Goal: Information Seeking & Learning: Learn about a topic

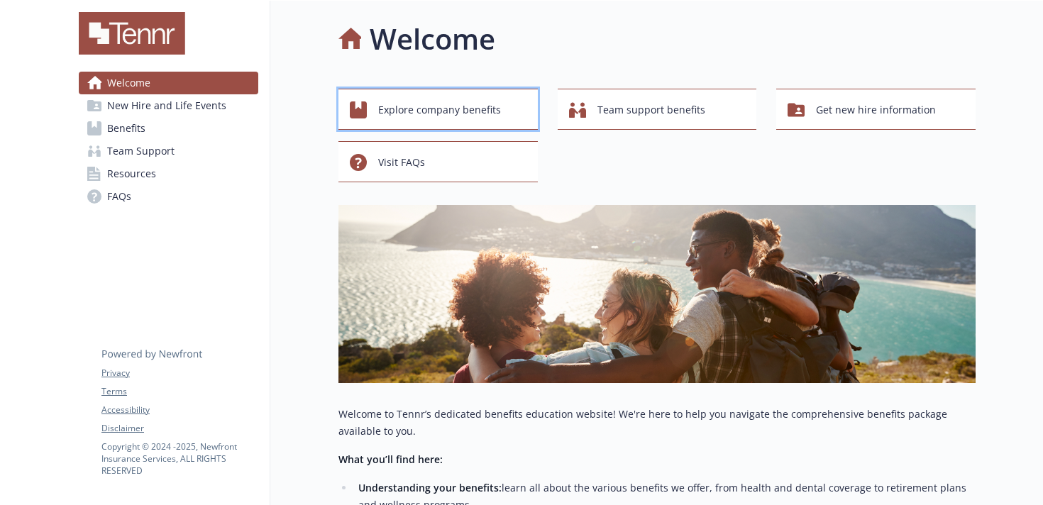
click at [448, 110] on span "Explore company benefits" at bounding box center [439, 109] width 123 height 27
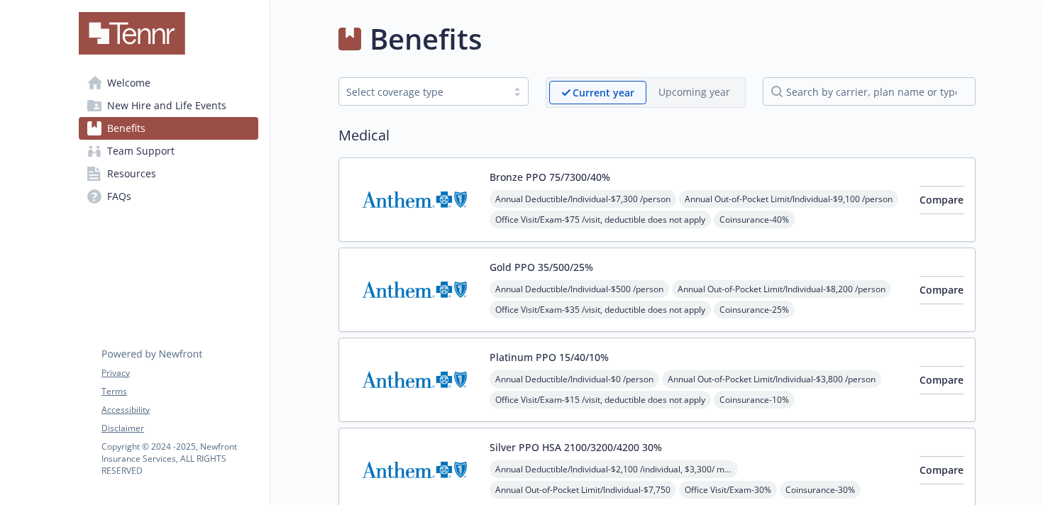
click at [497, 87] on div "Select coverage type" at bounding box center [422, 91] width 153 height 15
click at [630, 136] on h2 "Medical" at bounding box center [656, 135] width 637 height 21
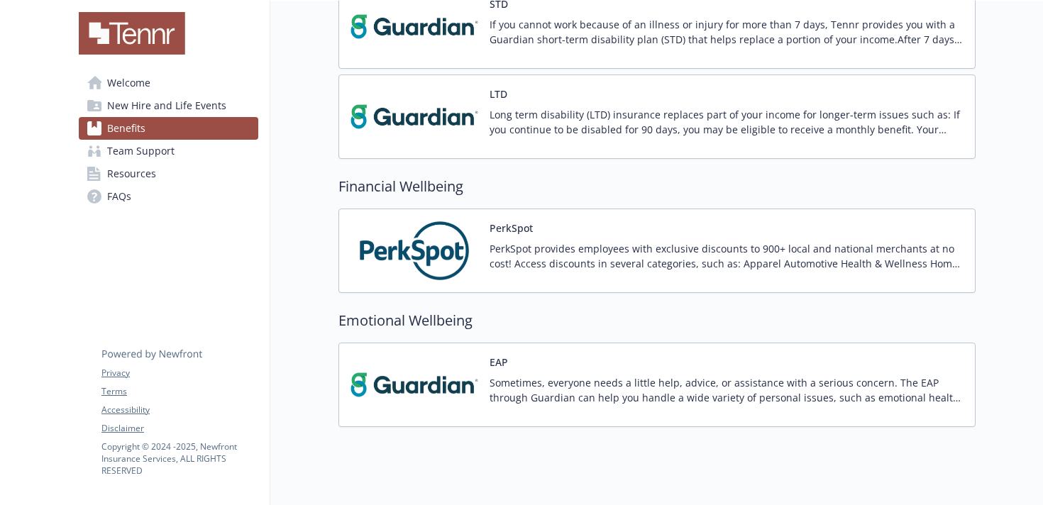
scroll to position [1004, 0]
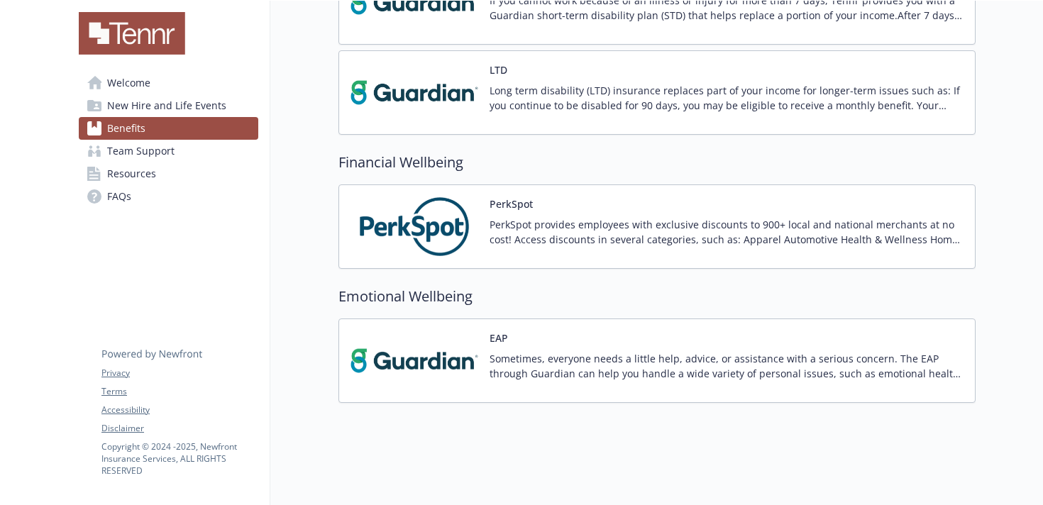
click at [134, 174] on span "Resources" at bounding box center [131, 173] width 49 height 23
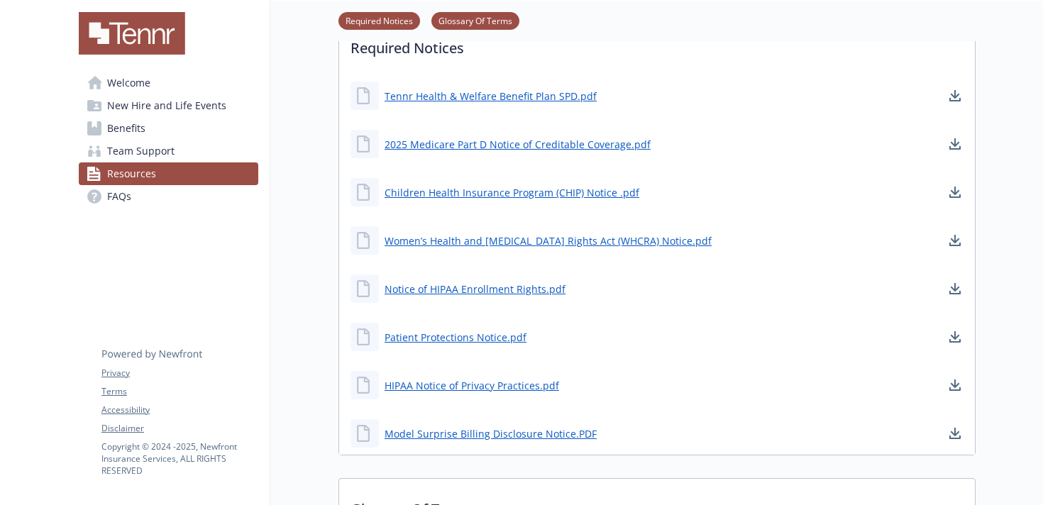
scroll to position [429, 0]
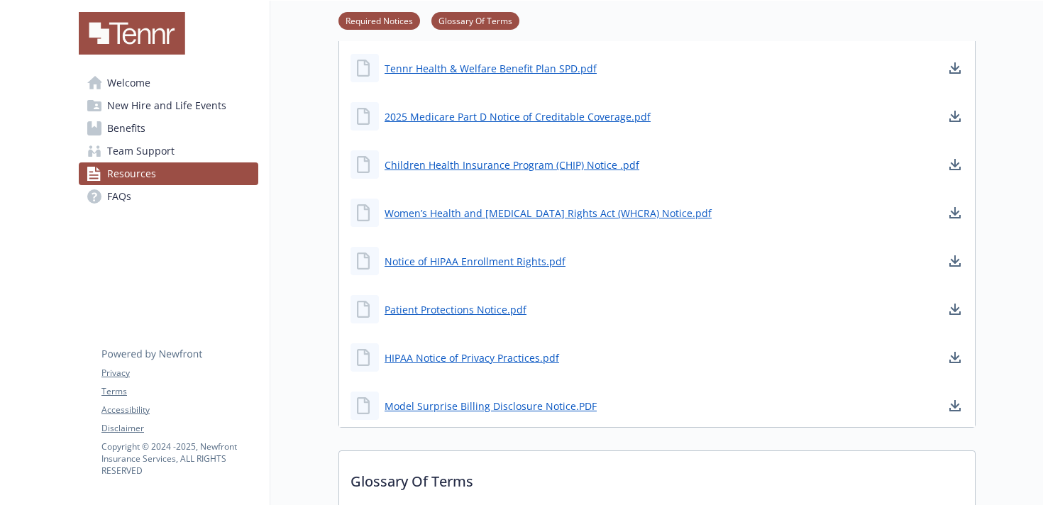
click at [139, 199] on link "FAQs" at bounding box center [168, 196] width 179 height 23
